Goal: Task Accomplishment & Management: Complete application form

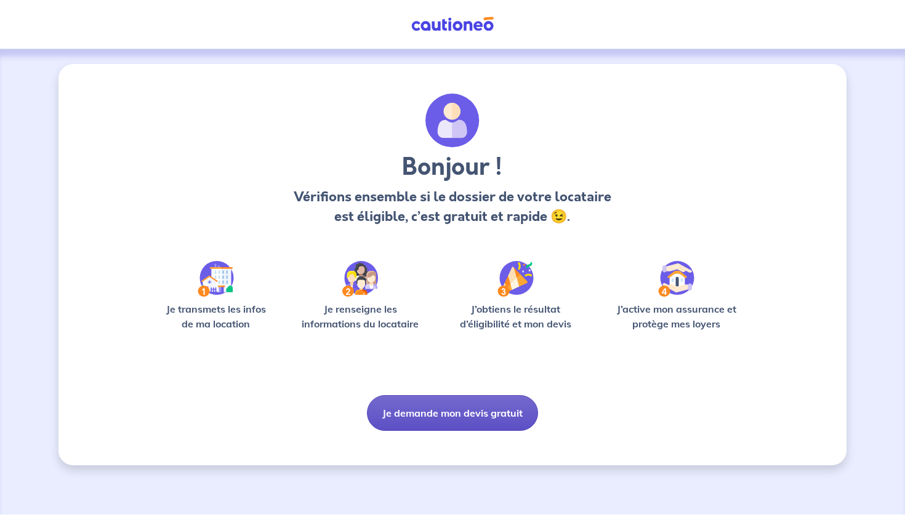
click at [446, 420] on button "Je demande mon devis gratuit" at bounding box center [452, 413] width 171 height 36
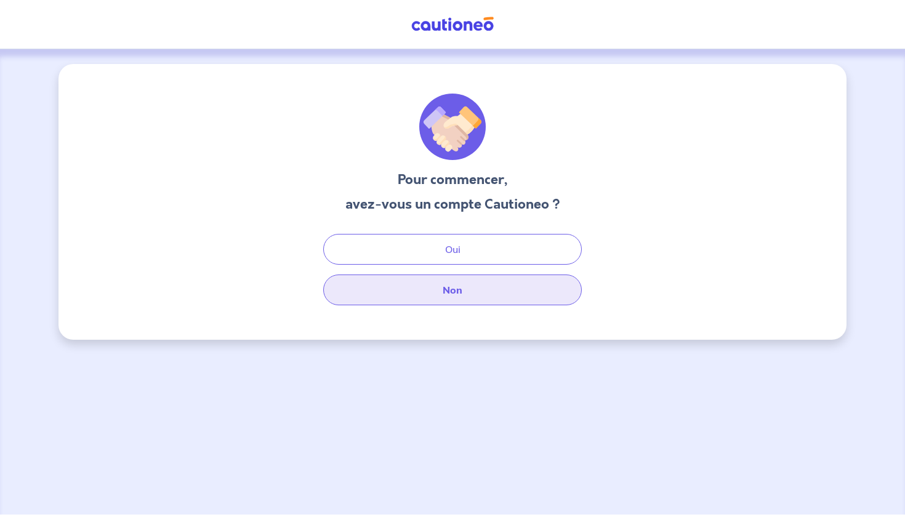
click at [448, 288] on button "Non" at bounding box center [452, 289] width 258 height 31
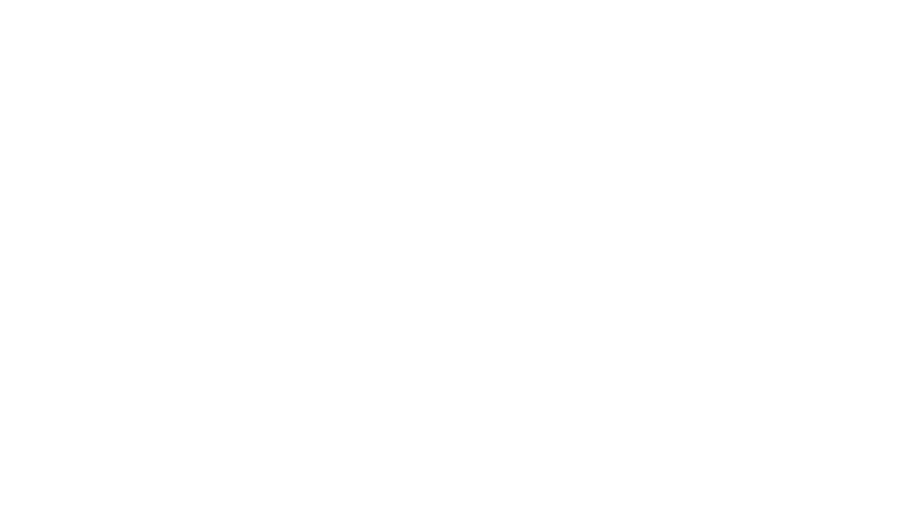
select select "FR"
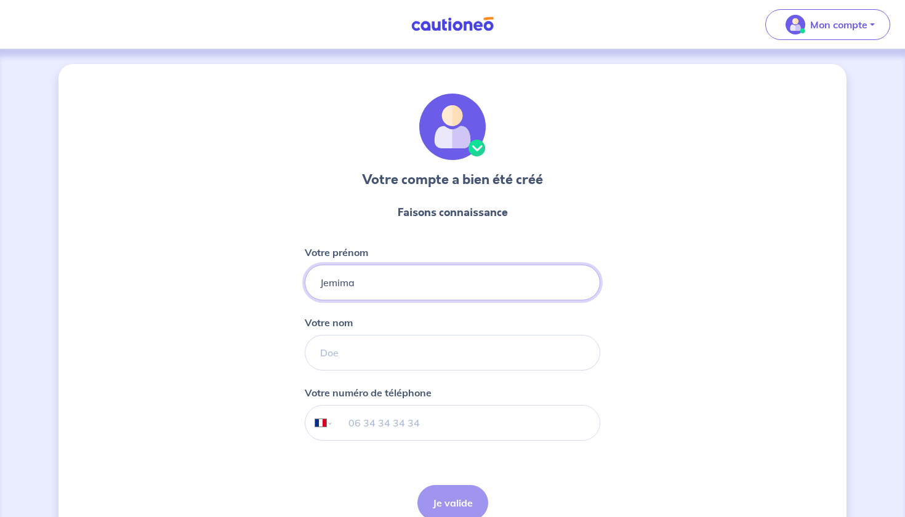
type input "Jemima"
type input "Kamalandua"
click at [358, 424] on input "tel" at bounding box center [467, 423] width 266 height 34
type input "06 66 61 20 11"
click at [456, 486] on button "Je valide" at bounding box center [452, 503] width 71 height 36
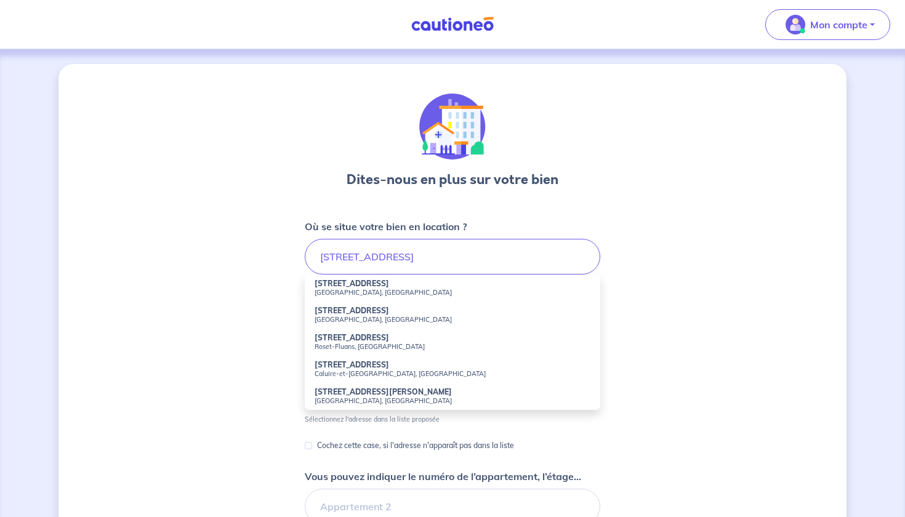
click at [364, 290] on small "Saint-Étienne, France" at bounding box center [452, 292] width 276 height 9
type input "1 Rue Royet, Saint-Étienne, France"
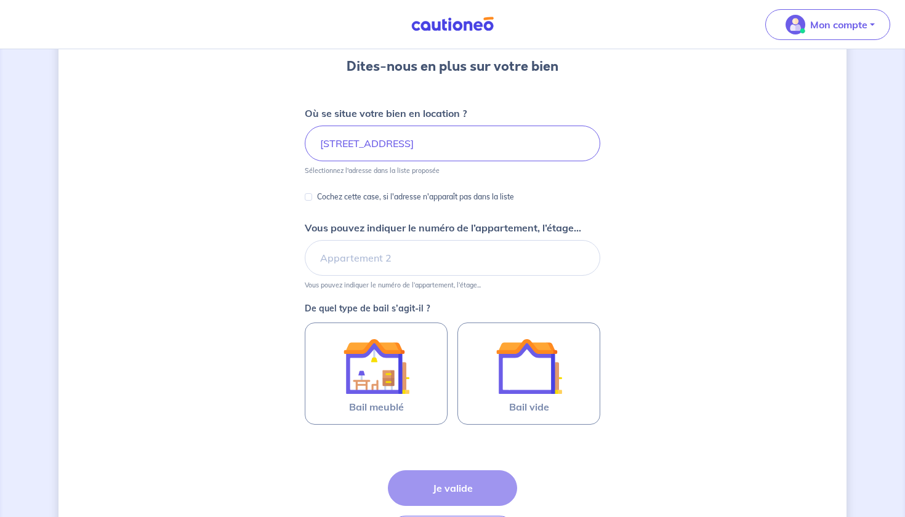
scroll to position [116, 0]
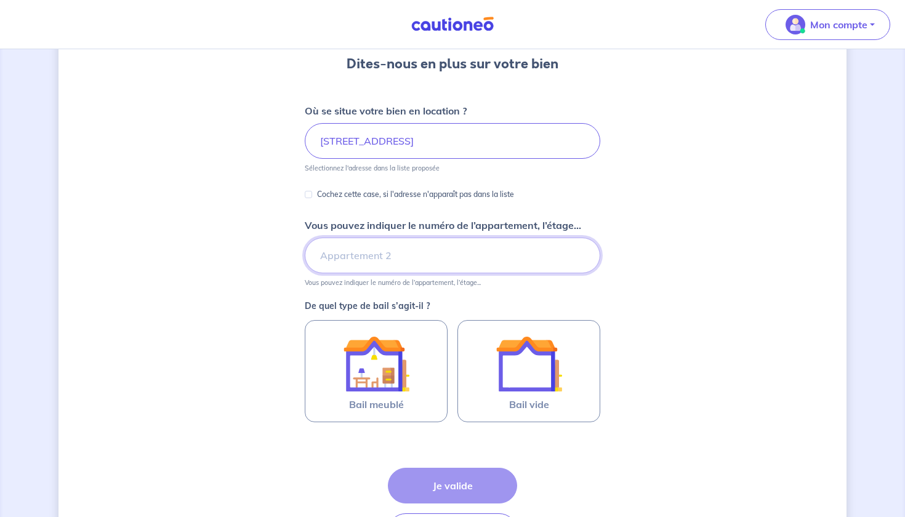
click at [367, 260] on input "Vous pouvez indiquer le numéro de l’appartement, l’étage..." at bounding box center [452, 256] width 295 height 36
type input "etage 2"
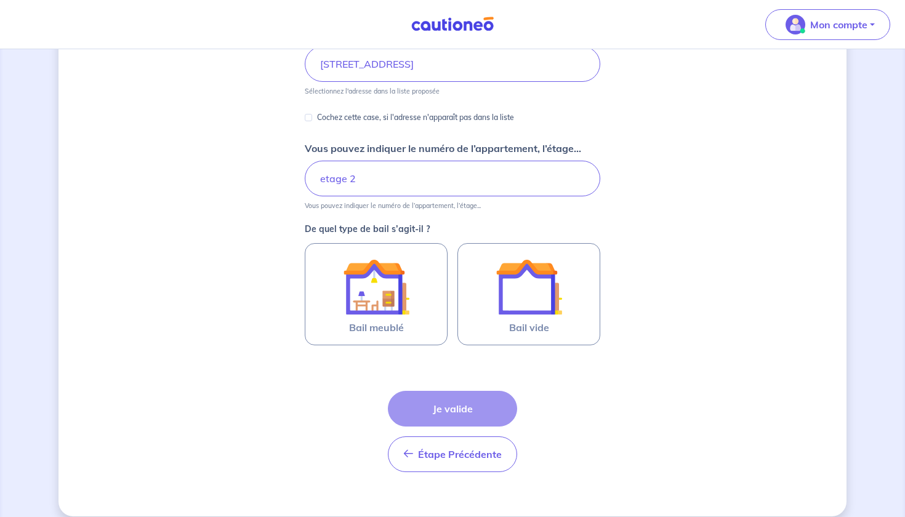
scroll to position [194, 0]
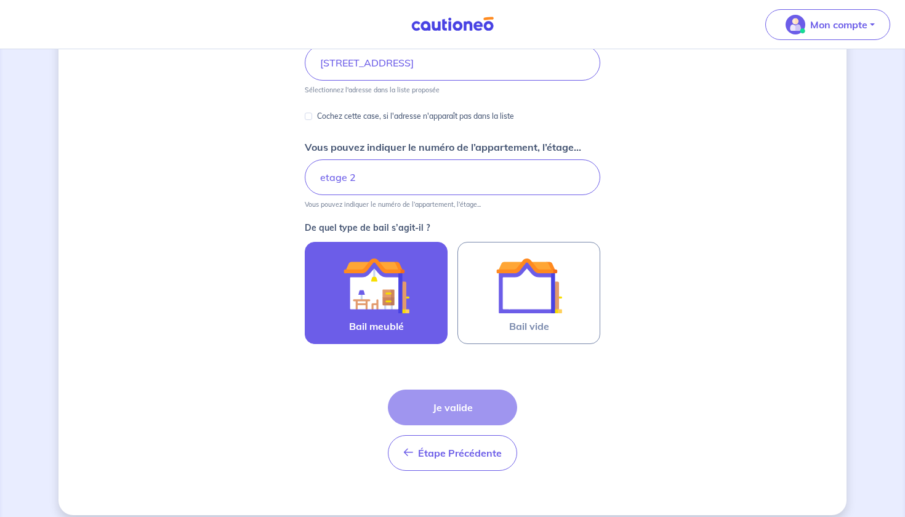
click at [412, 329] on label "Bail meublé" at bounding box center [376, 293] width 143 height 102
click at [0, 0] on input "Bail meublé" at bounding box center [0, 0] width 0 height 0
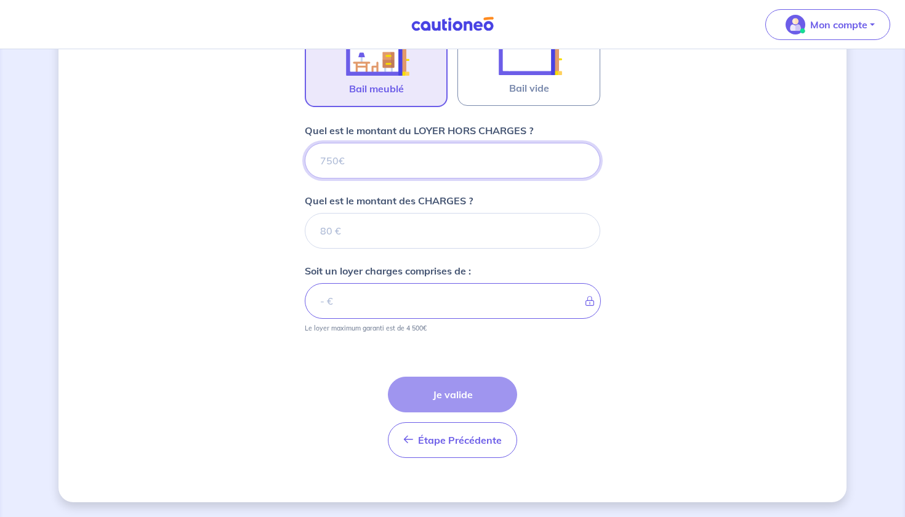
scroll to position [432, 0]
type input "2"
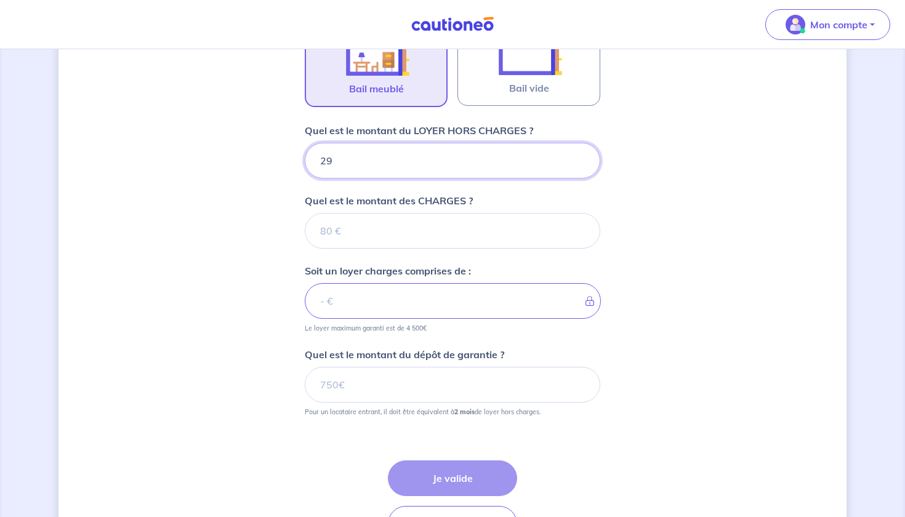
type input "299"
click at [382, 236] on input "Quel est le montant des CHARGES ?" at bounding box center [452, 231] width 295 height 36
type input "2"
type input "301"
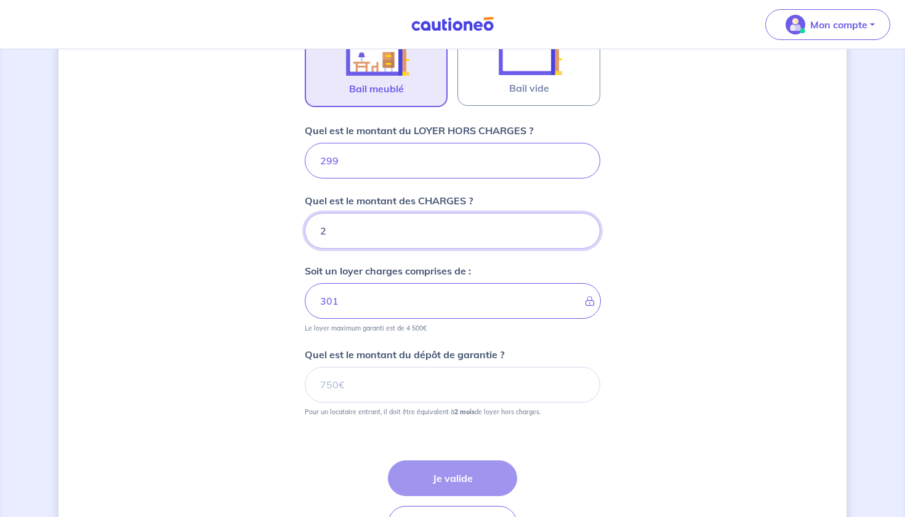
type input "24"
type input "323"
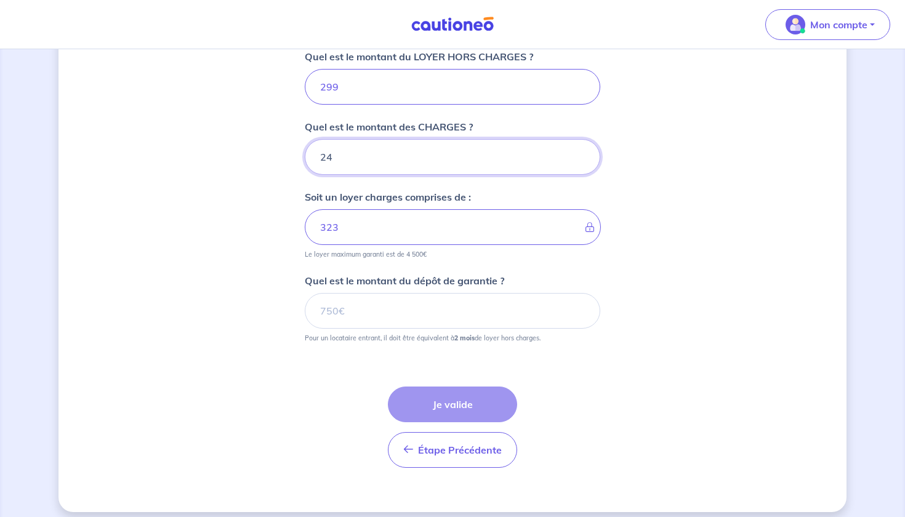
scroll to position [511, 0]
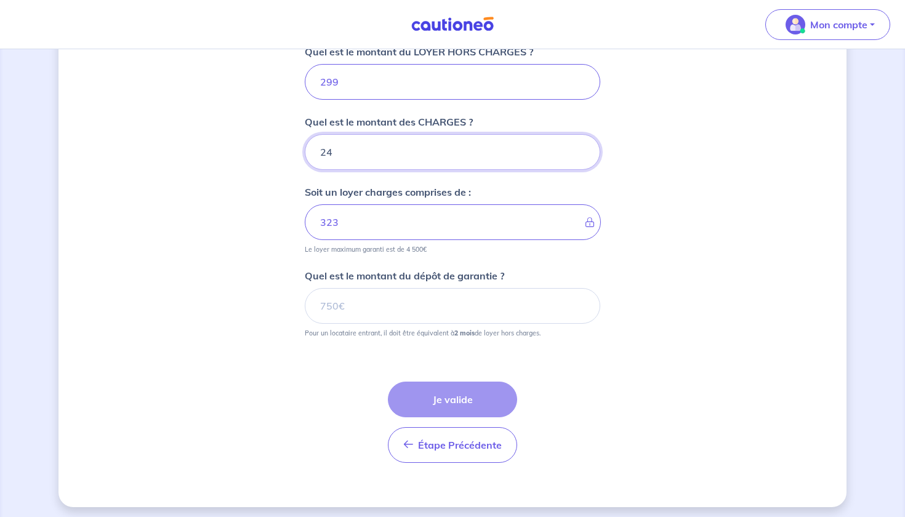
type input "24"
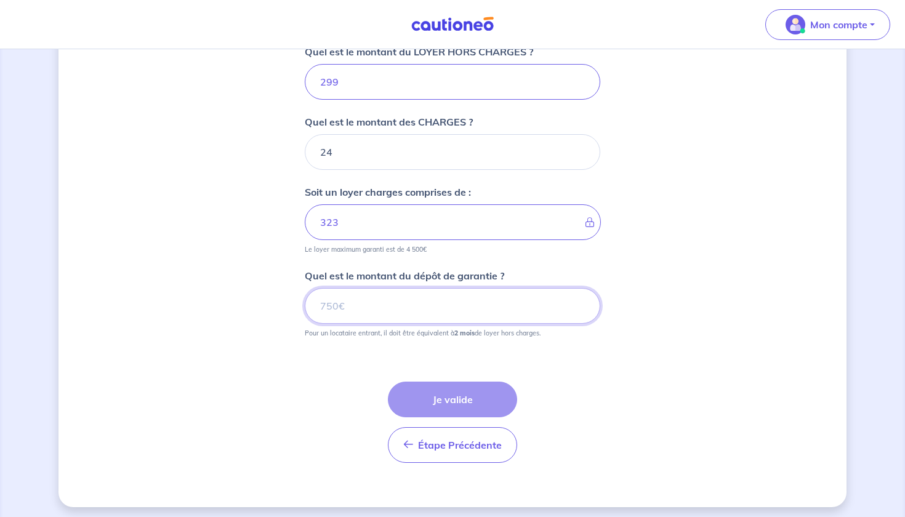
click at [391, 305] on input "Quel est le montant du dépôt de garantie ?" at bounding box center [452, 306] width 295 height 36
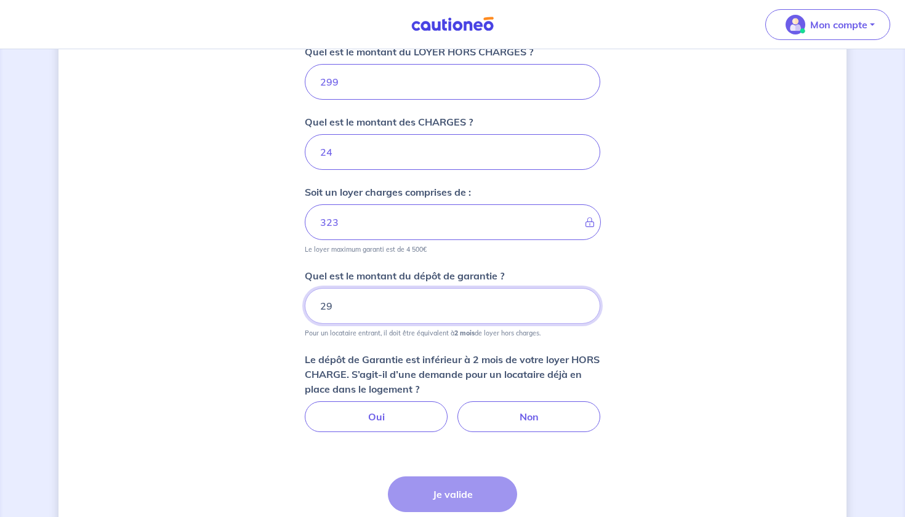
type input "2"
type input "6"
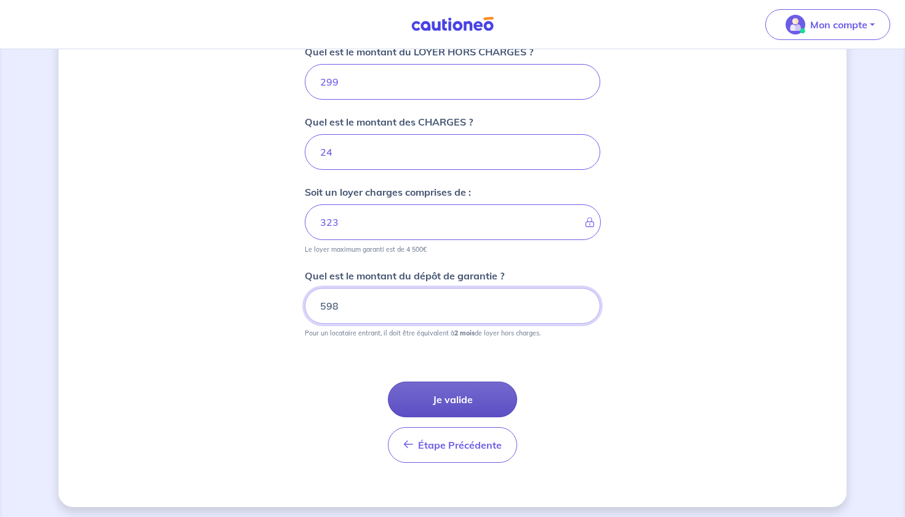
type input "598"
click at [495, 396] on button "Je valide" at bounding box center [452, 400] width 129 height 36
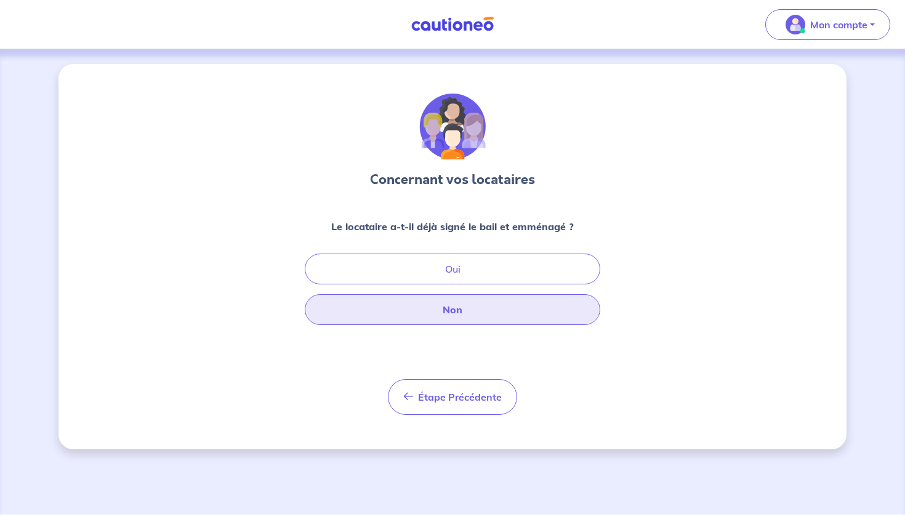
click at [451, 308] on button "Non" at bounding box center [452, 309] width 295 height 31
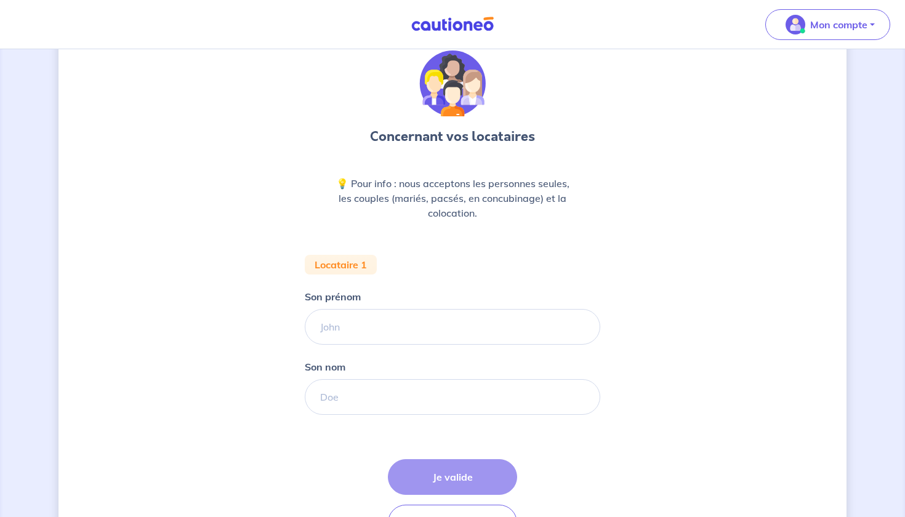
scroll to position [108, 0]
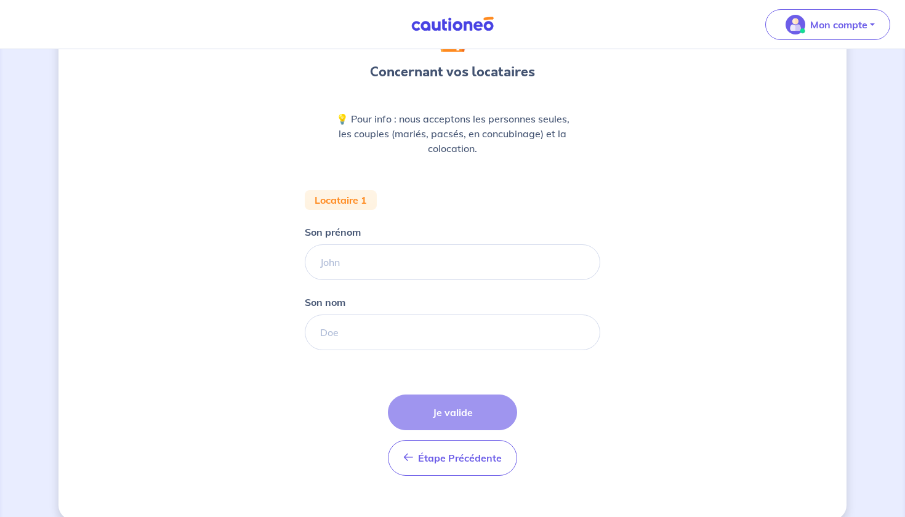
click at [355, 241] on div "Son prénom" at bounding box center [452, 252] width 295 height 55
click at [352, 261] on input "Son prénom" at bounding box center [452, 262] width 295 height 36
type input "Jemima"
click at [344, 330] on input "Son nom" at bounding box center [452, 332] width 295 height 36
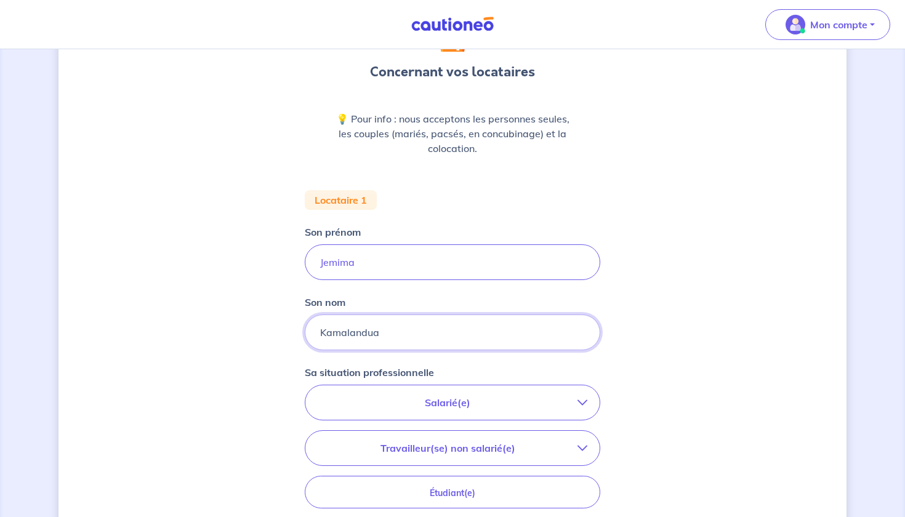
type input "Kamalandua"
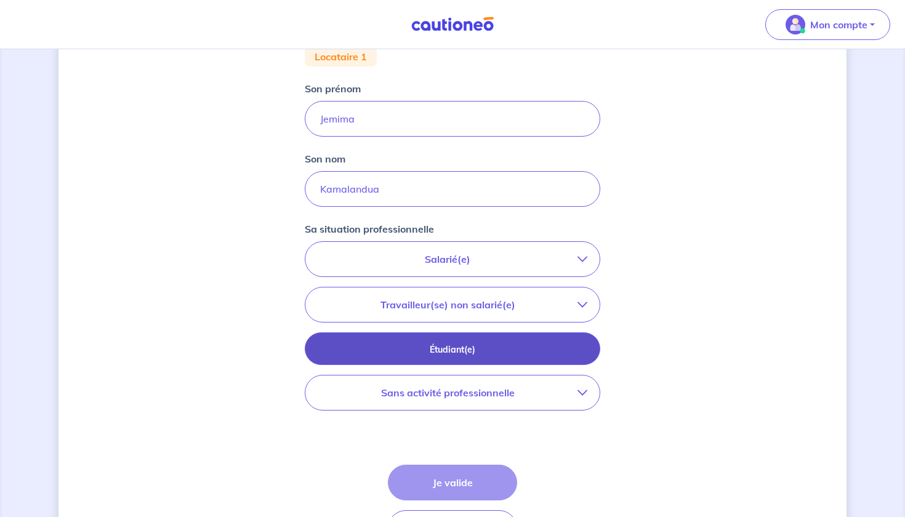
scroll to position [270, 0]
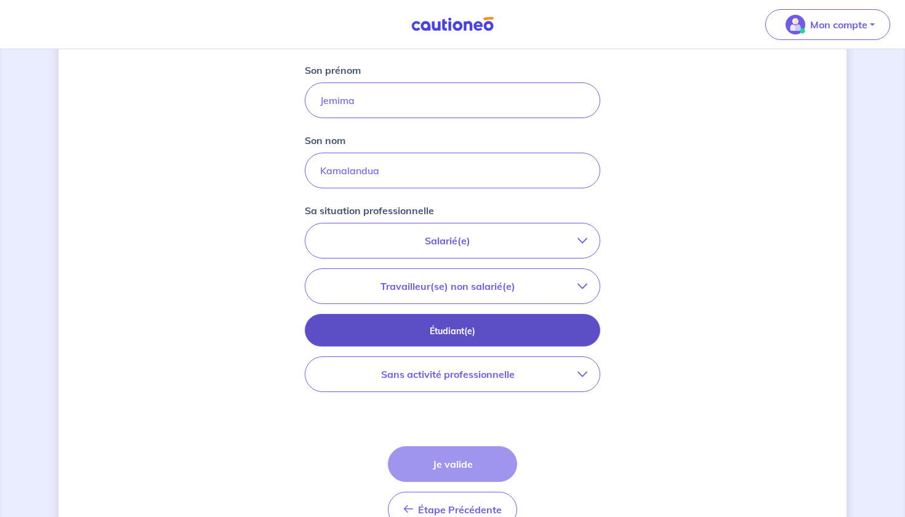
click at [423, 329] on p "Étudiant(e)" at bounding box center [452, 331] width 265 height 14
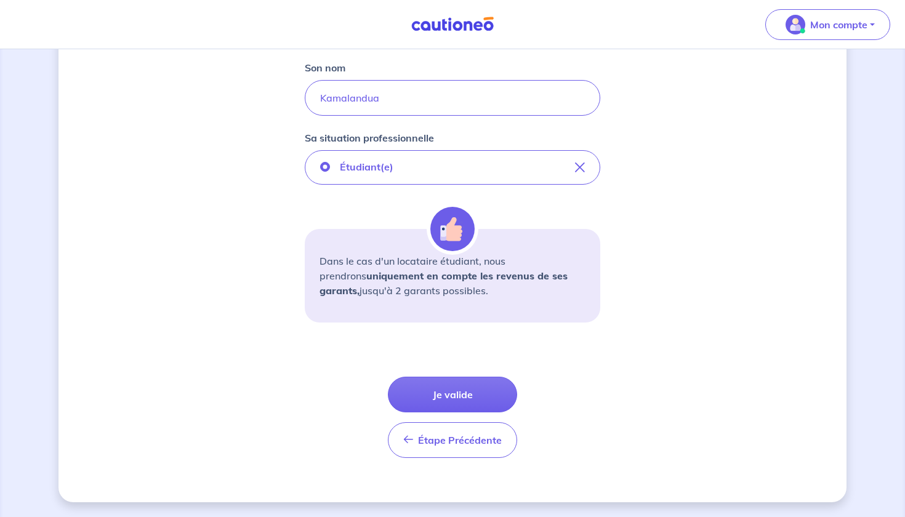
scroll to position [342, 0]
click at [453, 396] on button "Je valide" at bounding box center [452, 395] width 129 height 36
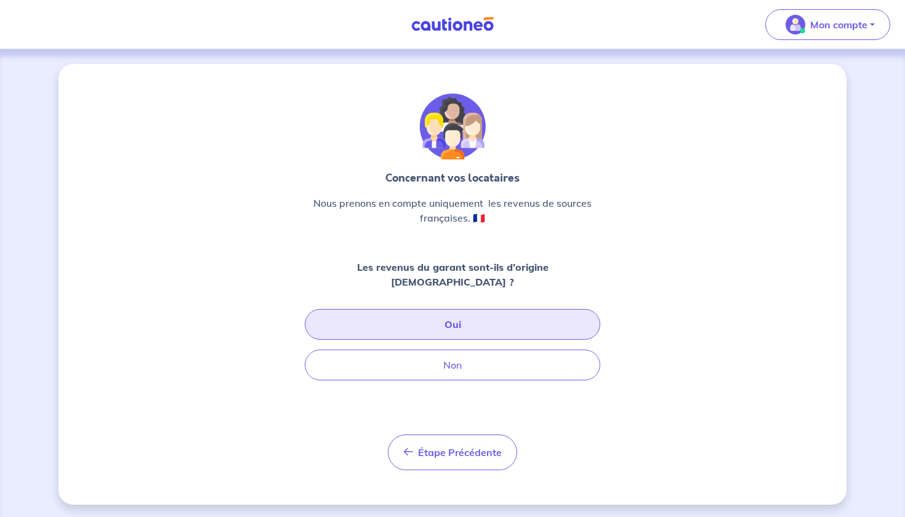
click at [450, 309] on button "Oui" at bounding box center [452, 324] width 295 height 31
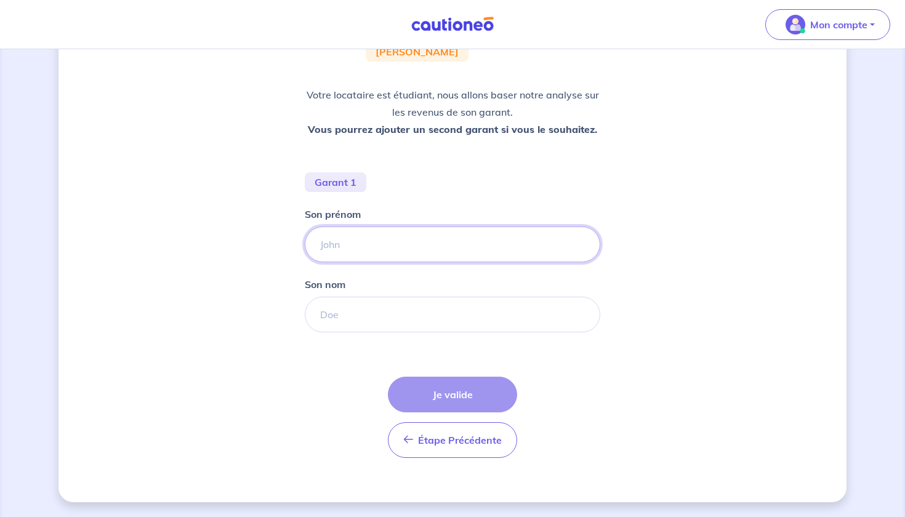
scroll to position [153, 0]
click at [367, 238] on input "Son prénom" at bounding box center [452, 244] width 295 height 36
type input "Grace"
click at [356, 319] on input "Son nom" at bounding box center [452, 315] width 295 height 36
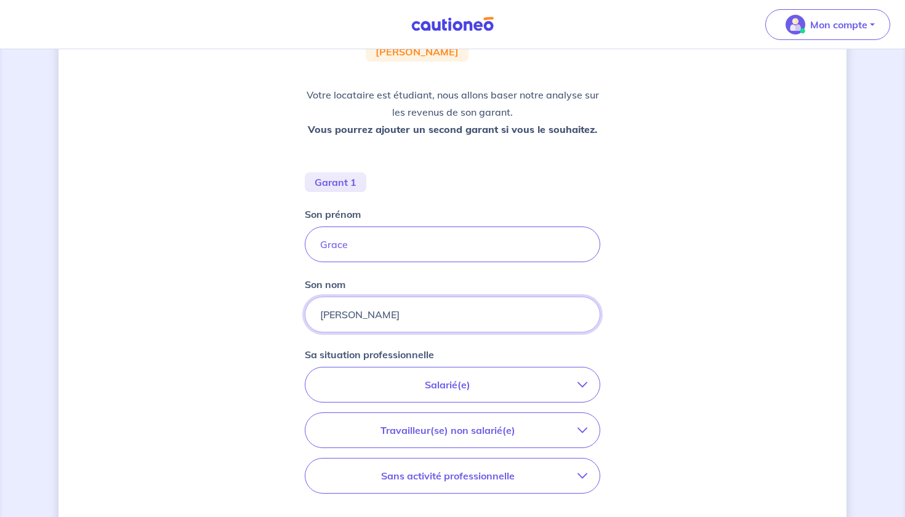
type input "Bahati Saleh"
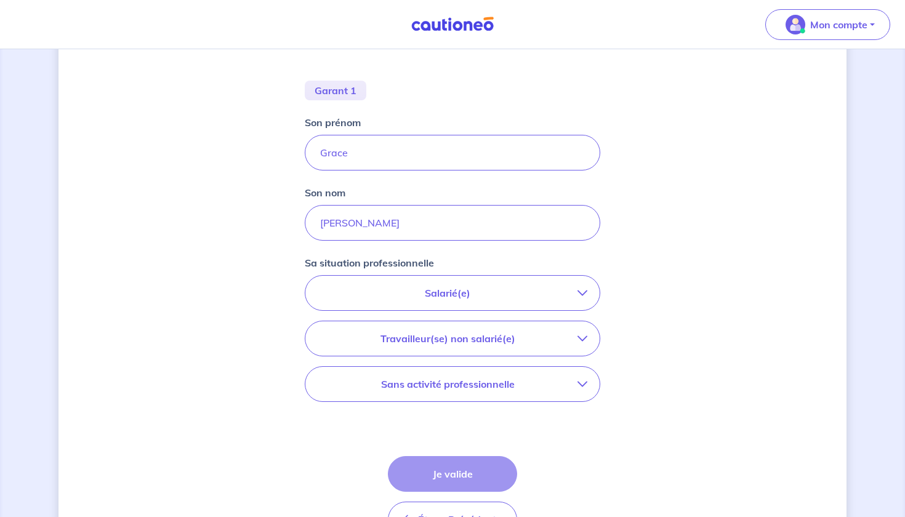
scroll to position [249, 0]
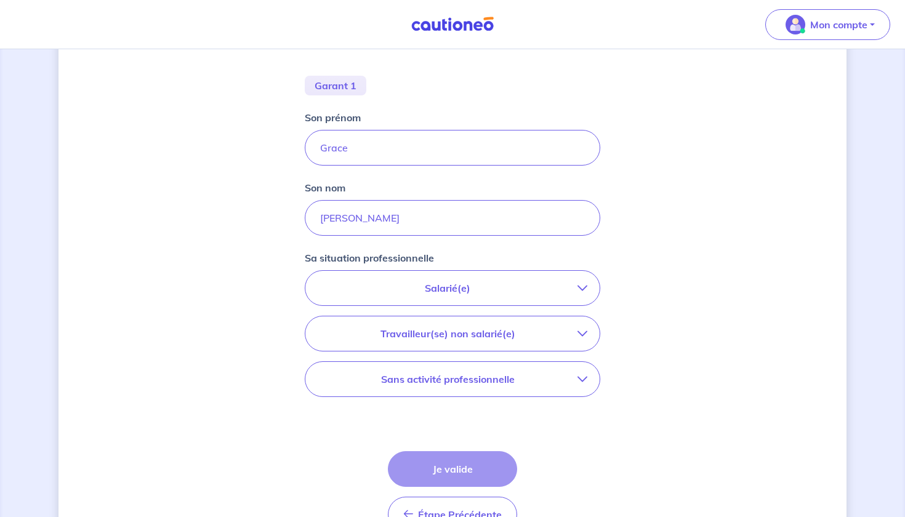
click at [435, 278] on button "Salarié(e)" at bounding box center [452, 288] width 294 height 34
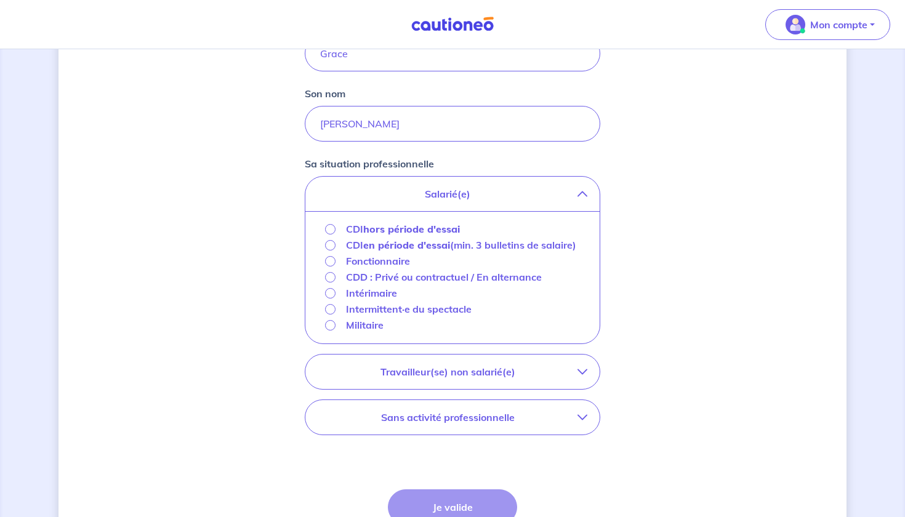
scroll to position [350, 0]
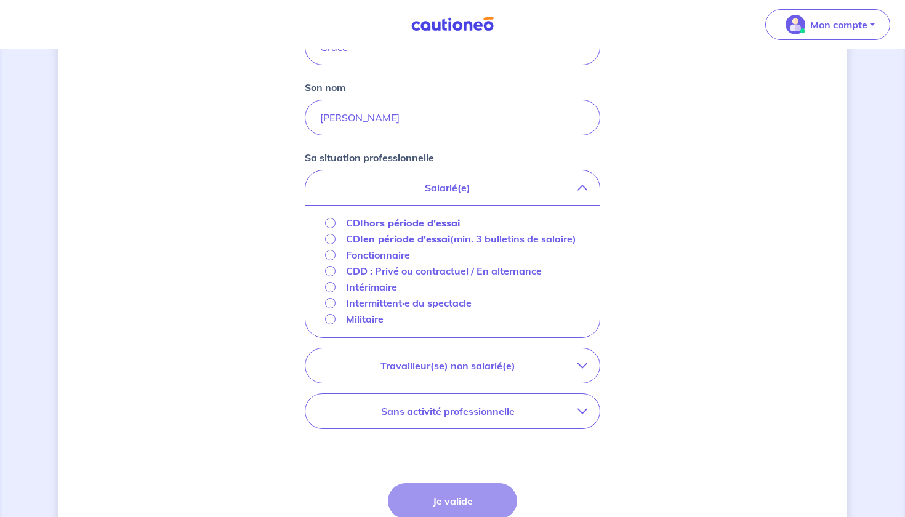
click at [328, 221] on input "CDI hors période d'essai" at bounding box center [330, 223] width 10 height 10
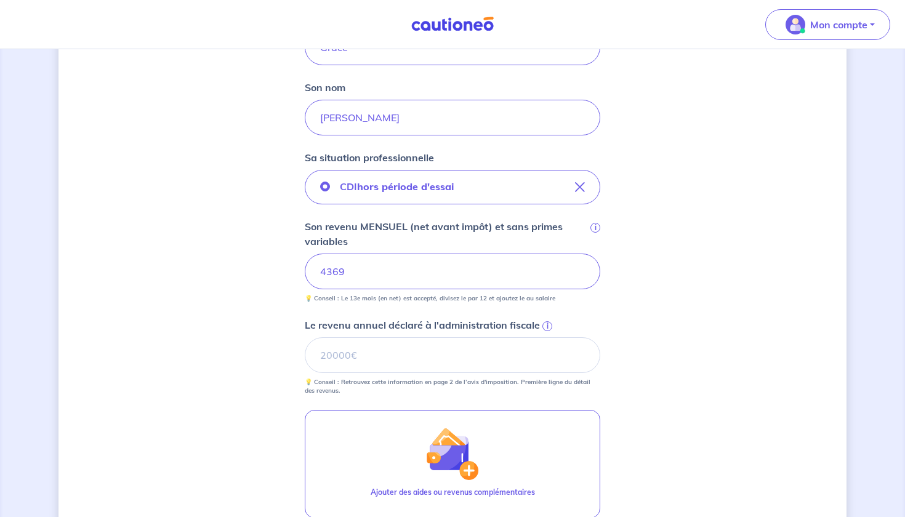
click at [545, 322] on span "i" at bounding box center [547, 326] width 10 height 10
click at [545, 337] on input "Le revenu annuel déclaré à l'administration fiscale i" at bounding box center [452, 355] width 295 height 36
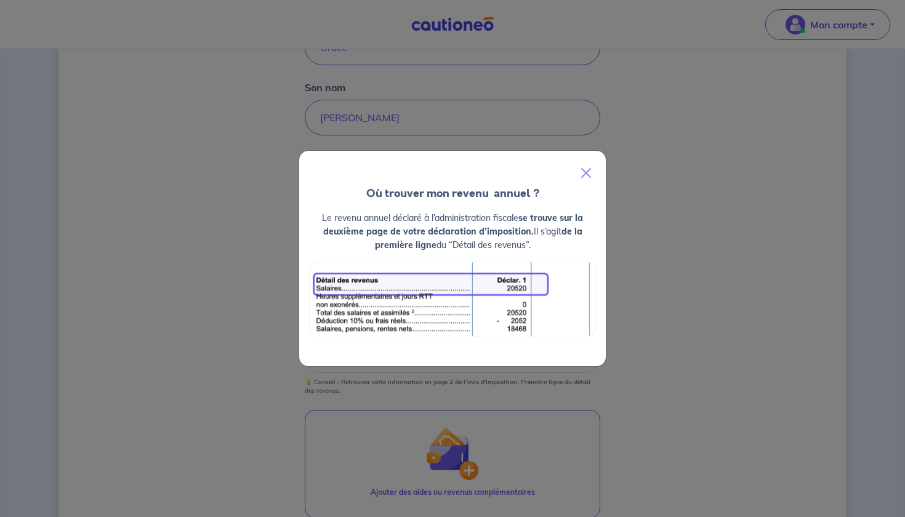
click at [569, 172] on div at bounding box center [452, 168] width 306 height 34
click at [582, 165] on button "Close" at bounding box center [586, 173] width 30 height 34
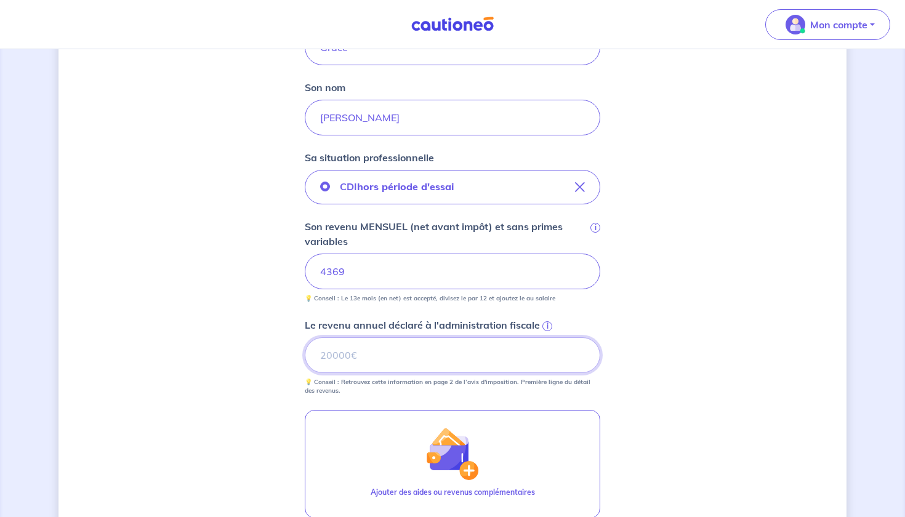
click at [349, 359] on input "Le revenu annuel déclaré à l'administration fiscale i" at bounding box center [452, 355] width 295 height 36
type input "19358"
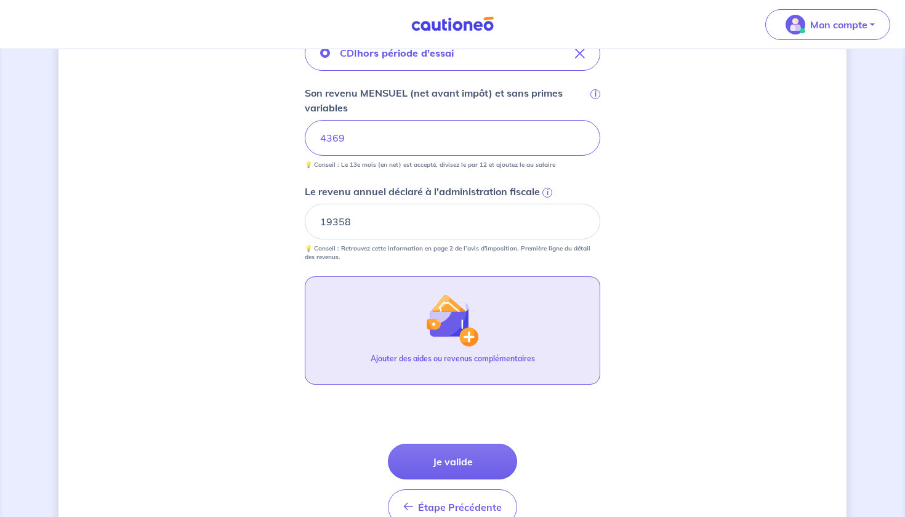
scroll to position [489, 0]
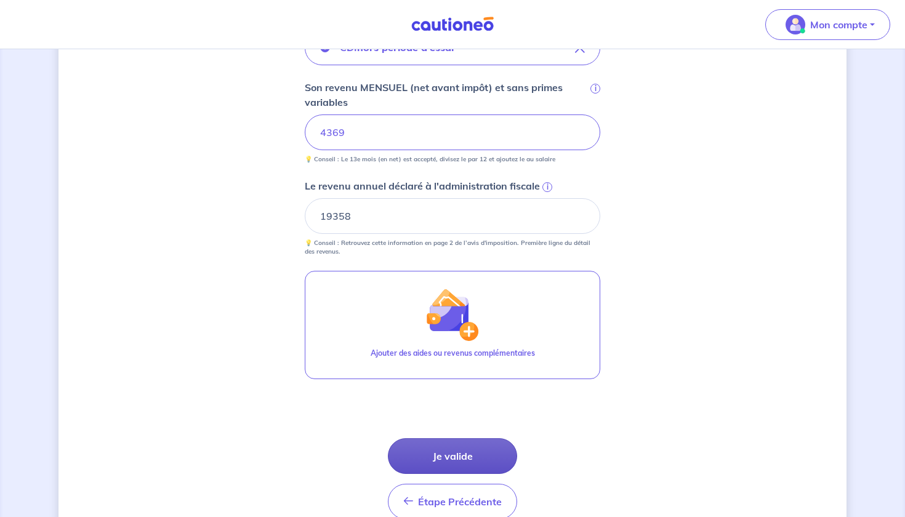
click at [467, 453] on button "Je valide" at bounding box center [452, 456] width 129 height 36
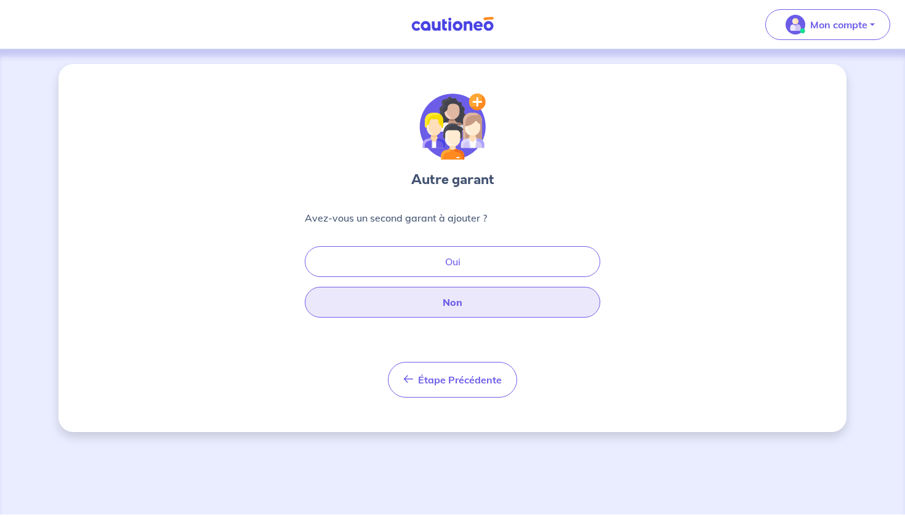
click at [452, 301] on button "Non" at bounding box center [452, 302] width 295 height 31
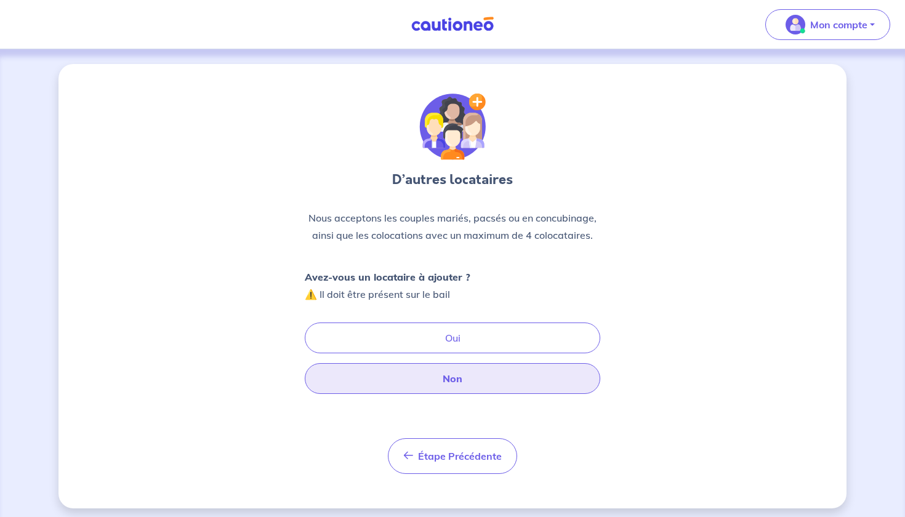
click at [468, 380] on button "Non" at bounding box center [452, 378] width 295 height 31
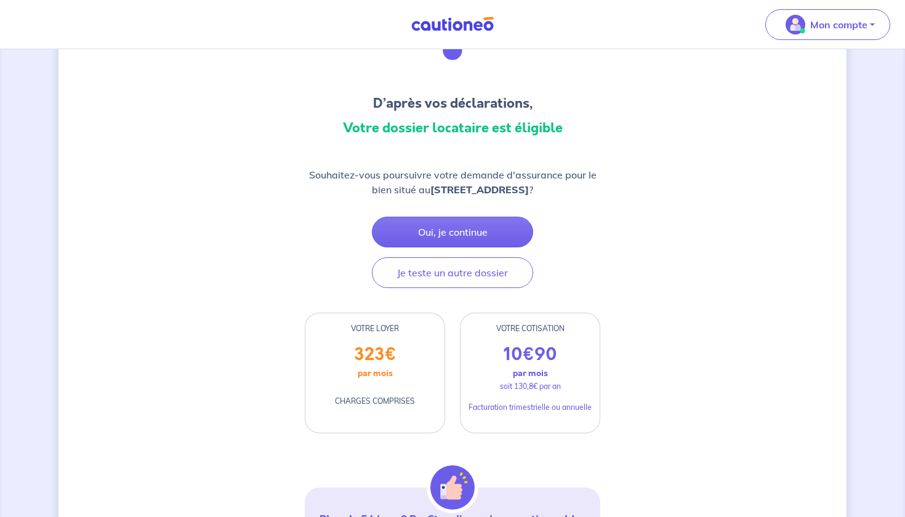
scroll to position [75, 0]
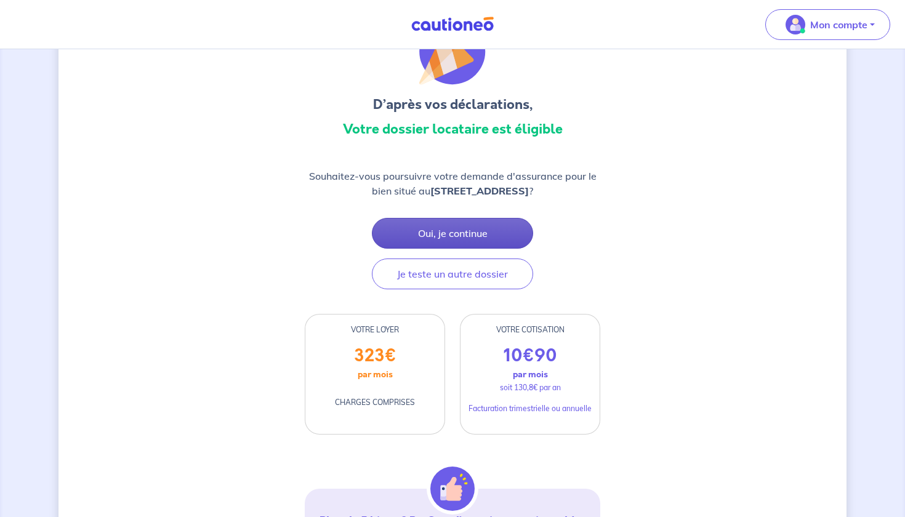
click at [433, 243] on button "Oui, je continue" at bounding box center [452, 233] width 161 height 31
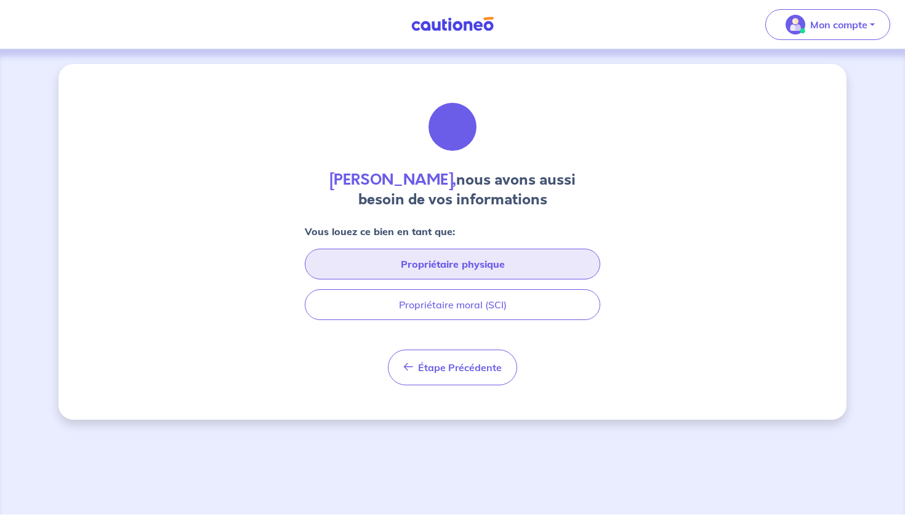
click at [436, 268] on button "Propriétaire physique" at bounding box center [452, 264] width 295 height 31
